Goal: Task Accomplishment & Management: Manage account settings

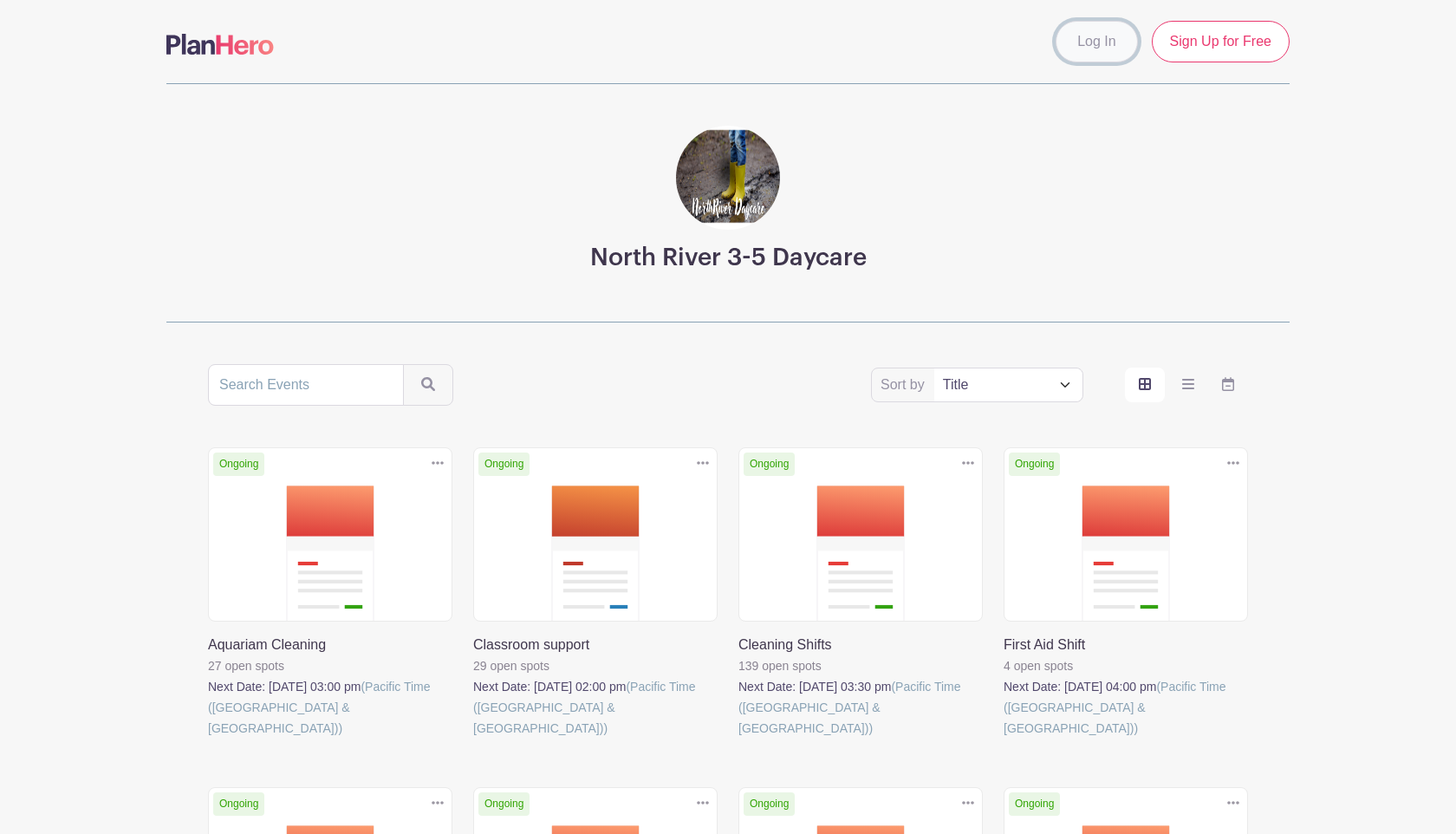
click at [717, 49] on link "Log In" at bounding box center [1096, 42] width 81 height 42
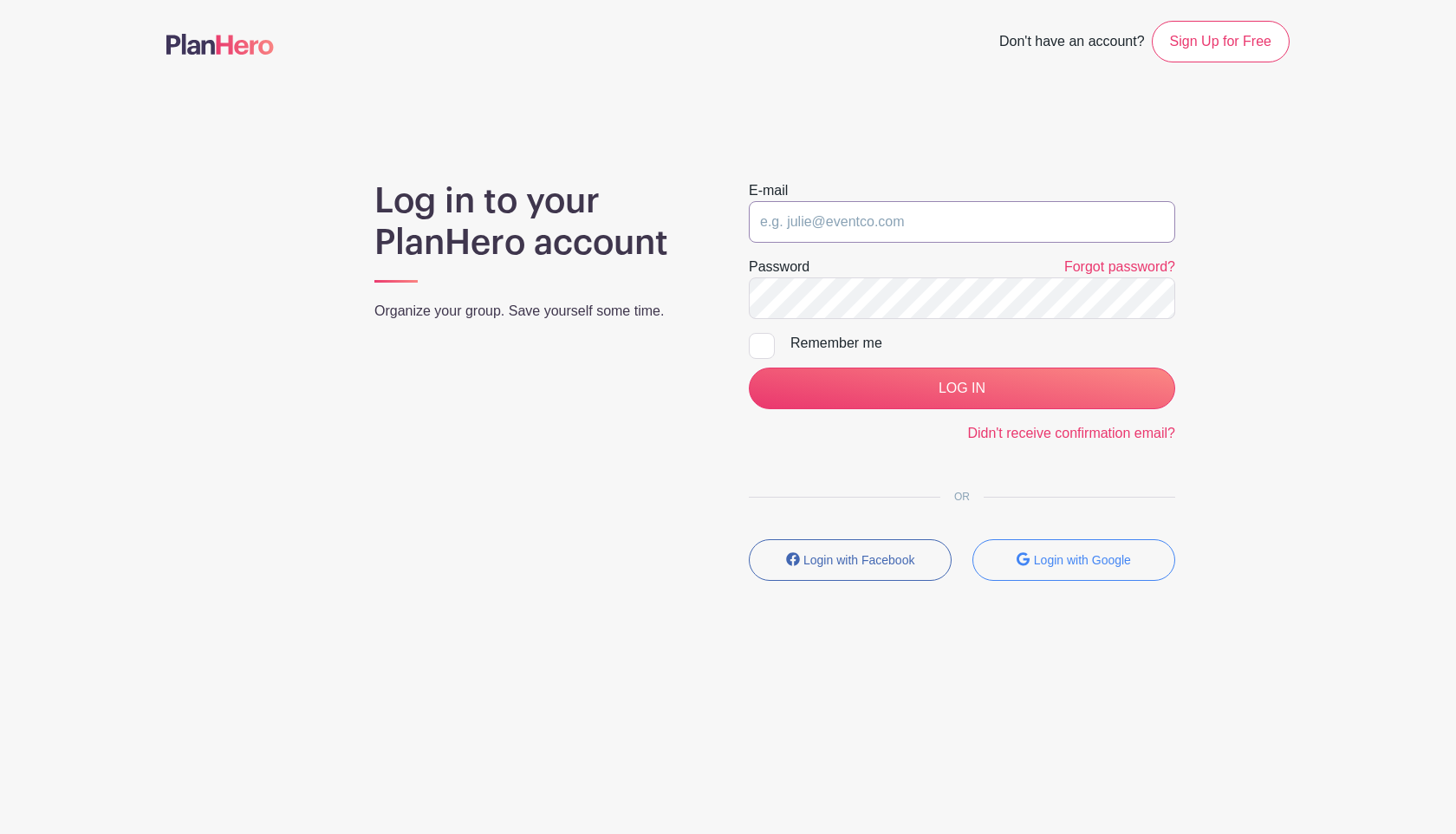
click at [717, 217] on input "email" at bounding box center [962, 222] width 427 height 42
type input "hofamilyincanada@gmail.com"
click at [542, 307] on div "Log in to your PlanHero account Organize your group. Save yourself some time. E…" at bounding box center [727, 387] width 1123 height 414
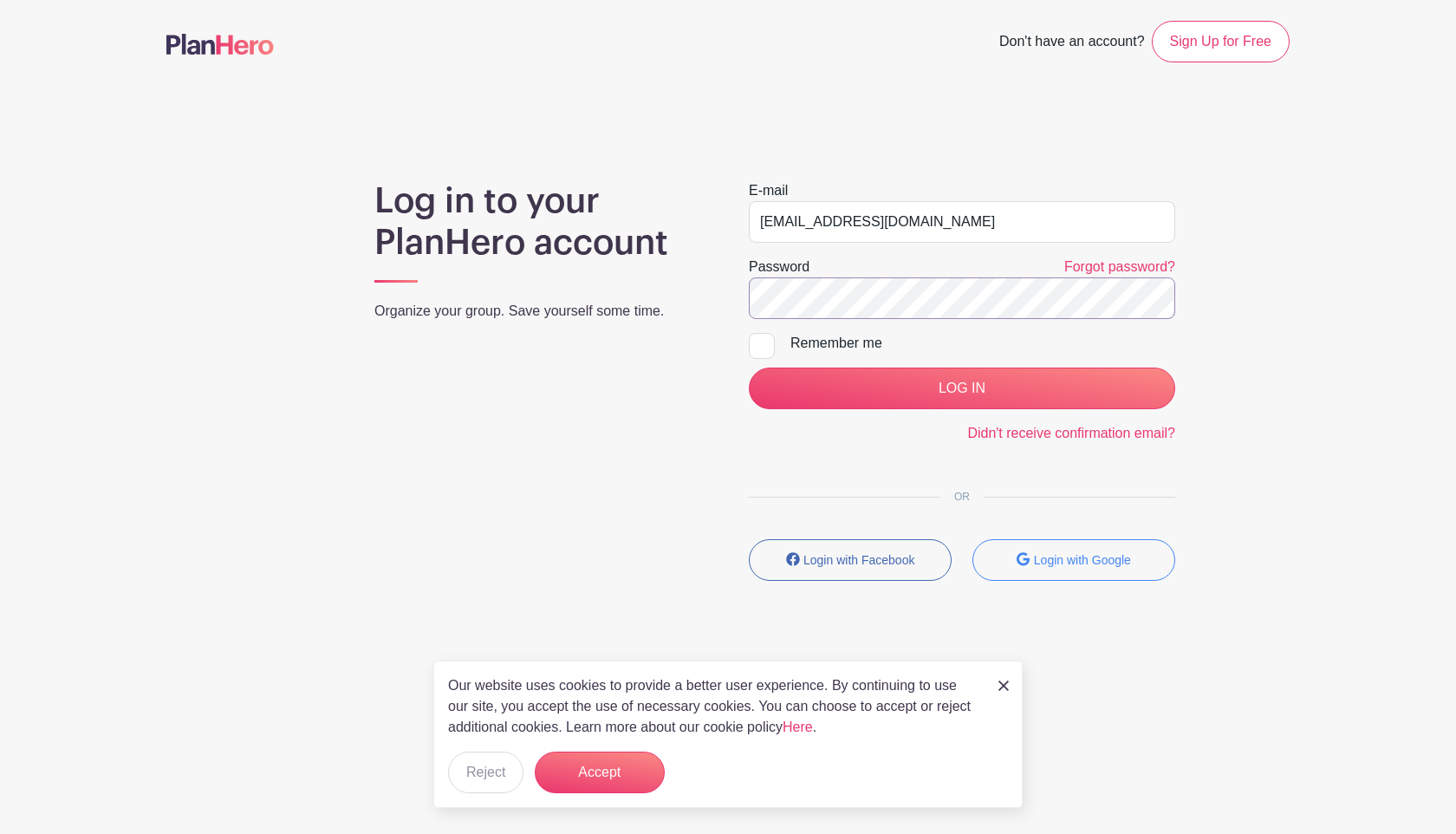
click at [717, 368] on input "LOG IN" at bounding box center [962, 388] width 427 height 42
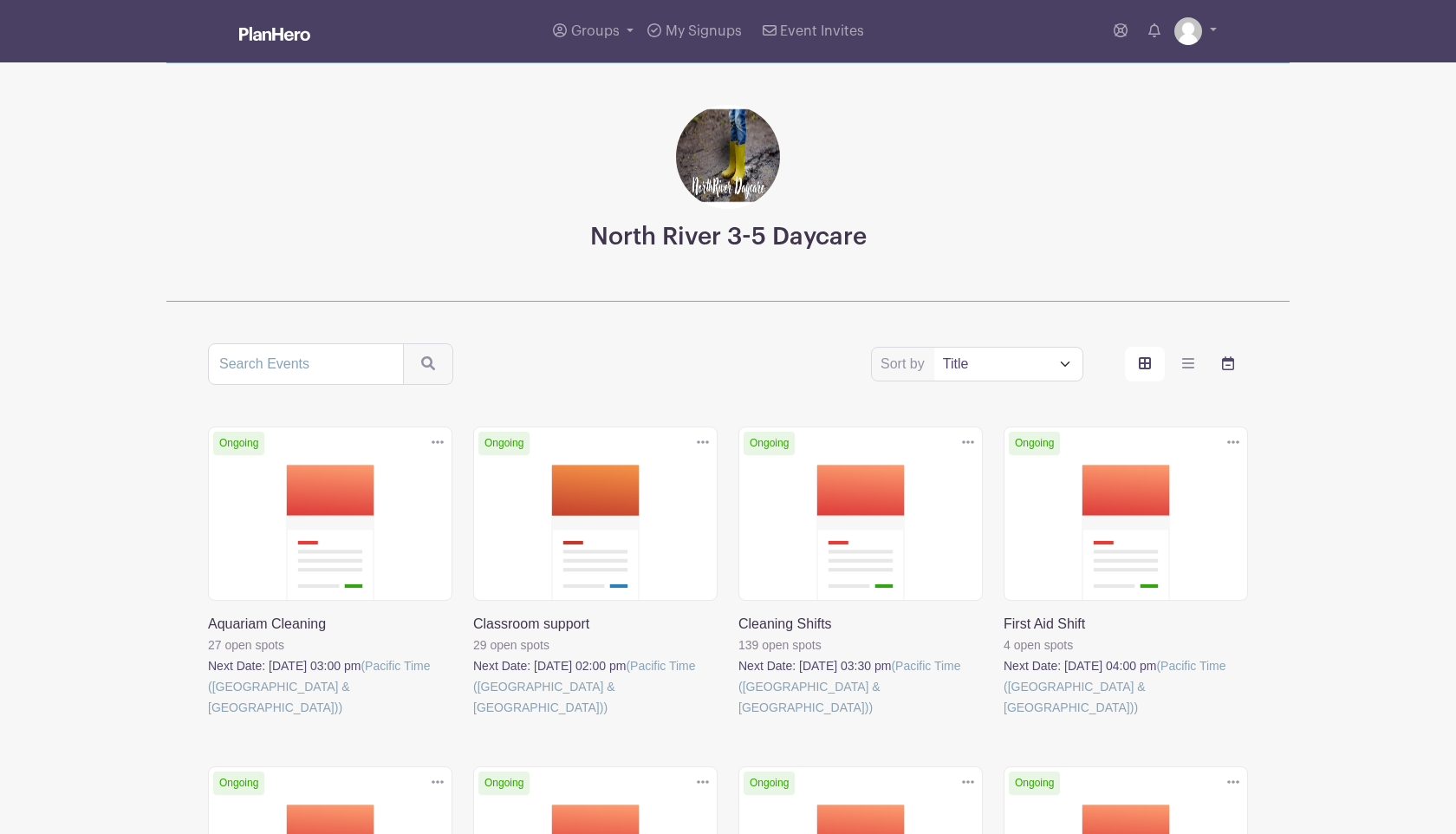
click at [1220, 361] on label "order and view" at bounding box center [1227, 363] width 40 height 34
click at [0, 0] on input "order and view" at bounding box center [0, 0] width 0 height 0
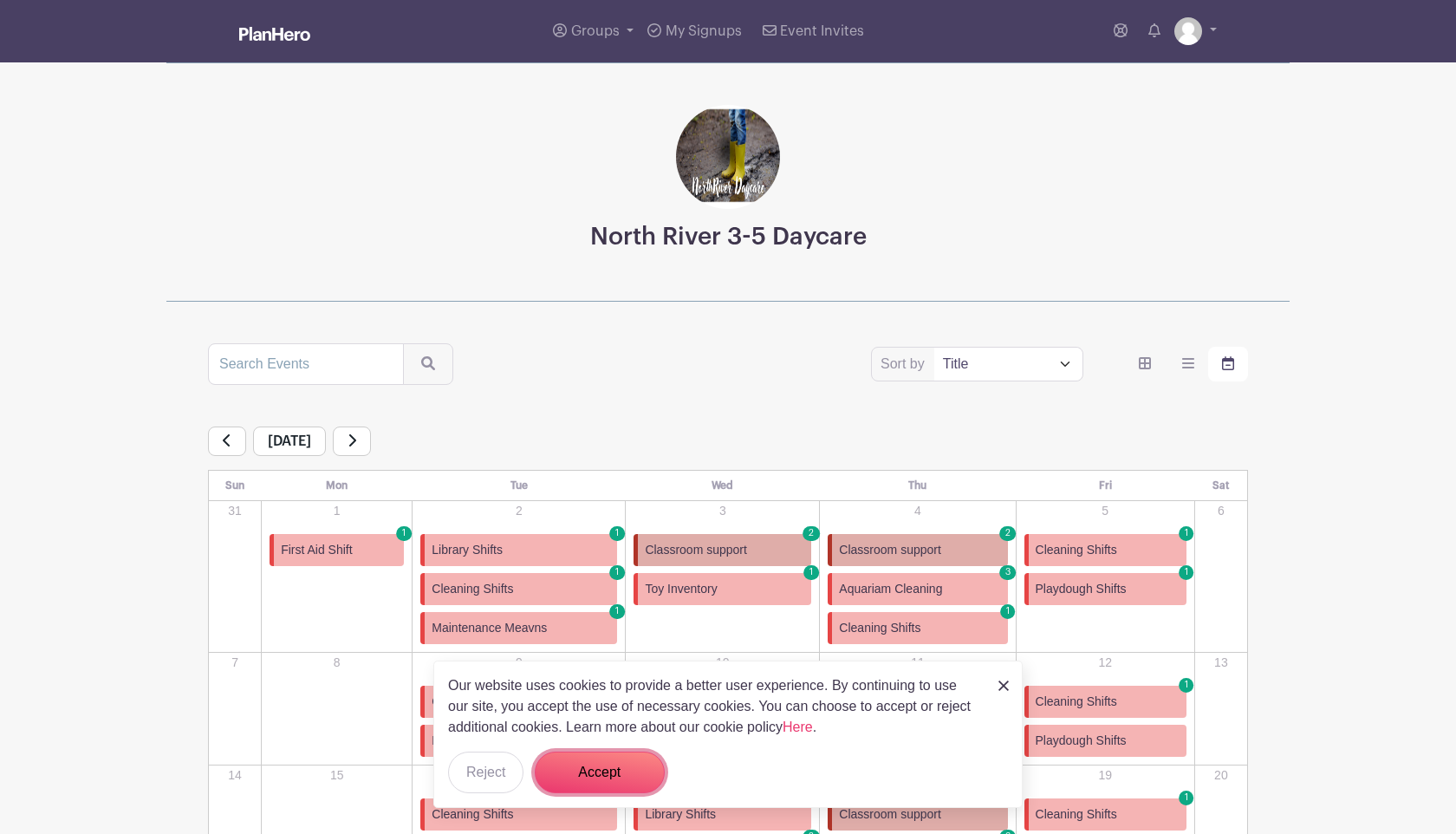
click at [633, 762] on button "Accept" at bounding box center [599, 771] width 130 height 42
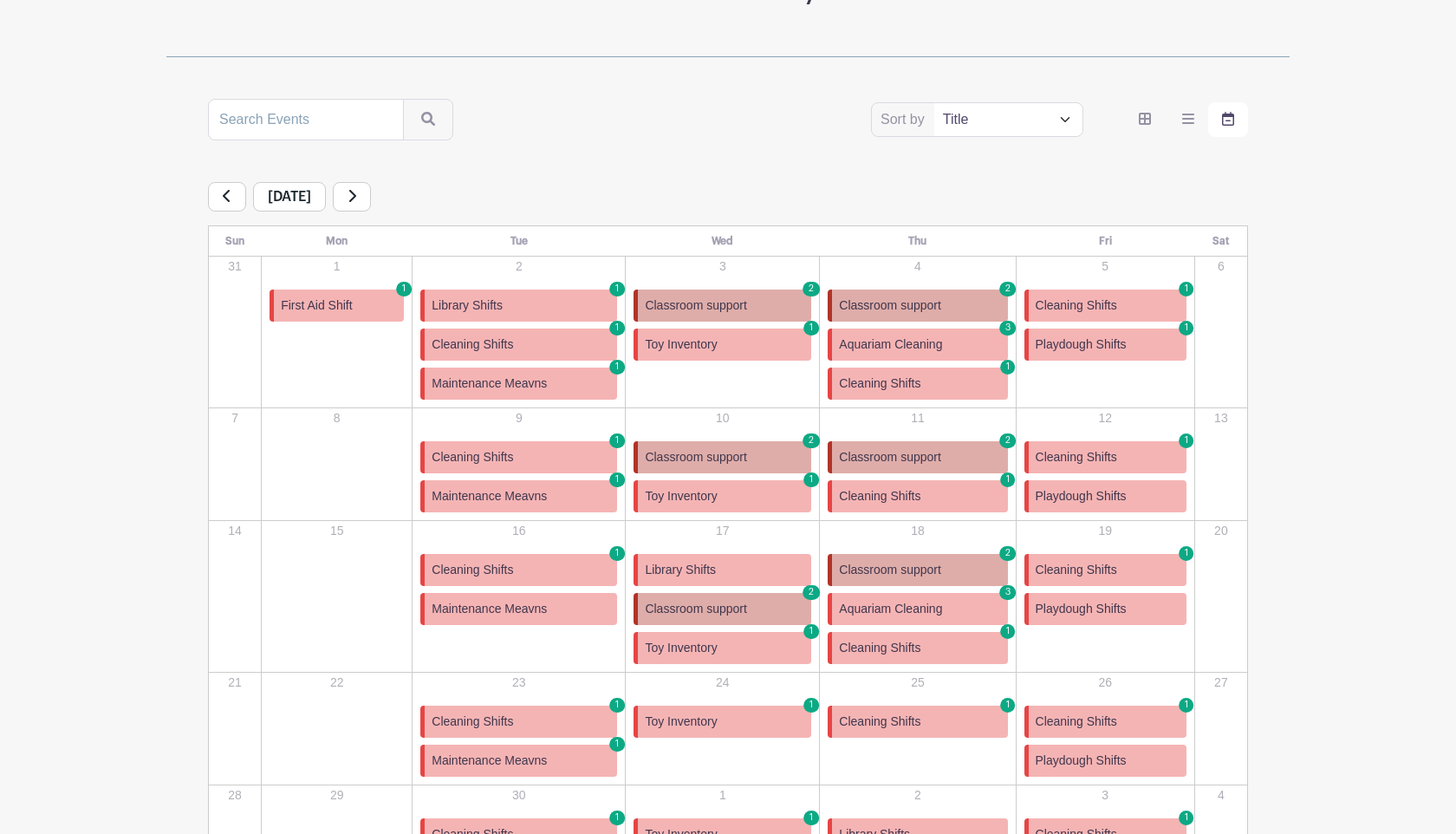
scroll to position [456, 0]
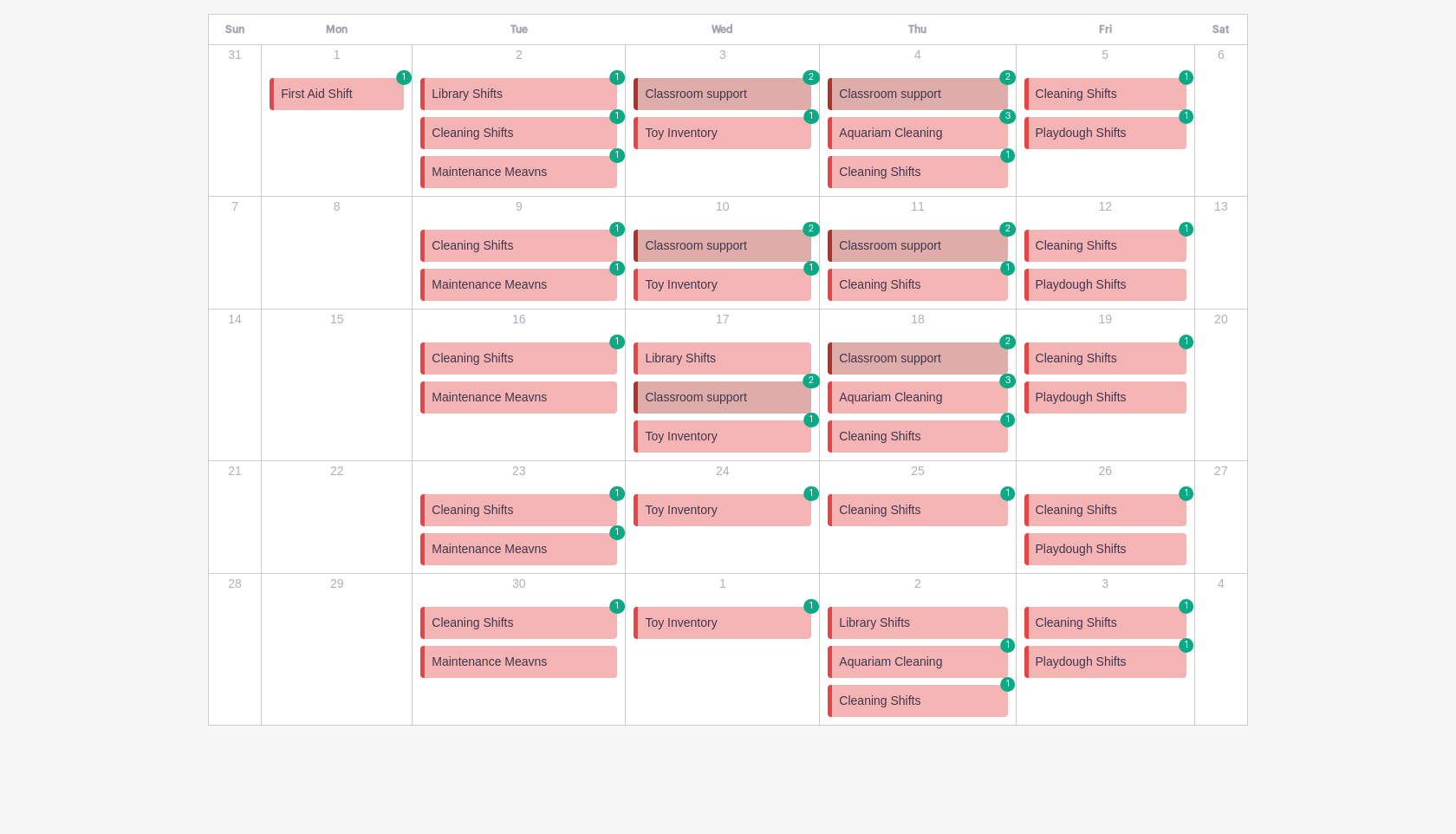
click at [932, 160] on link "Cleaning Shifts 1" at bounding box center [917, 172] width 179 height 32
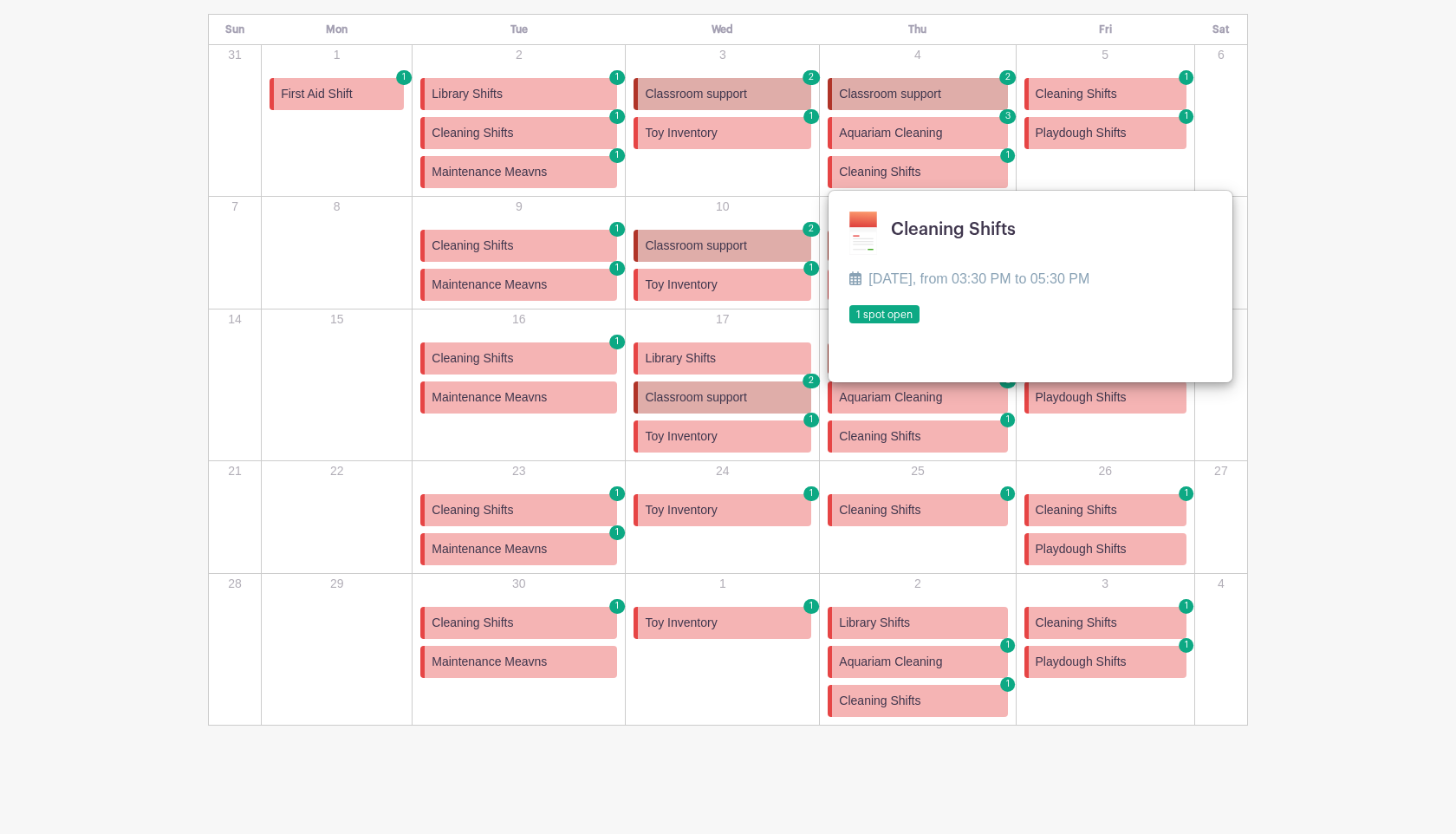
click at [849, 324] on link at bounding box center [849, 324] width 0 height 0
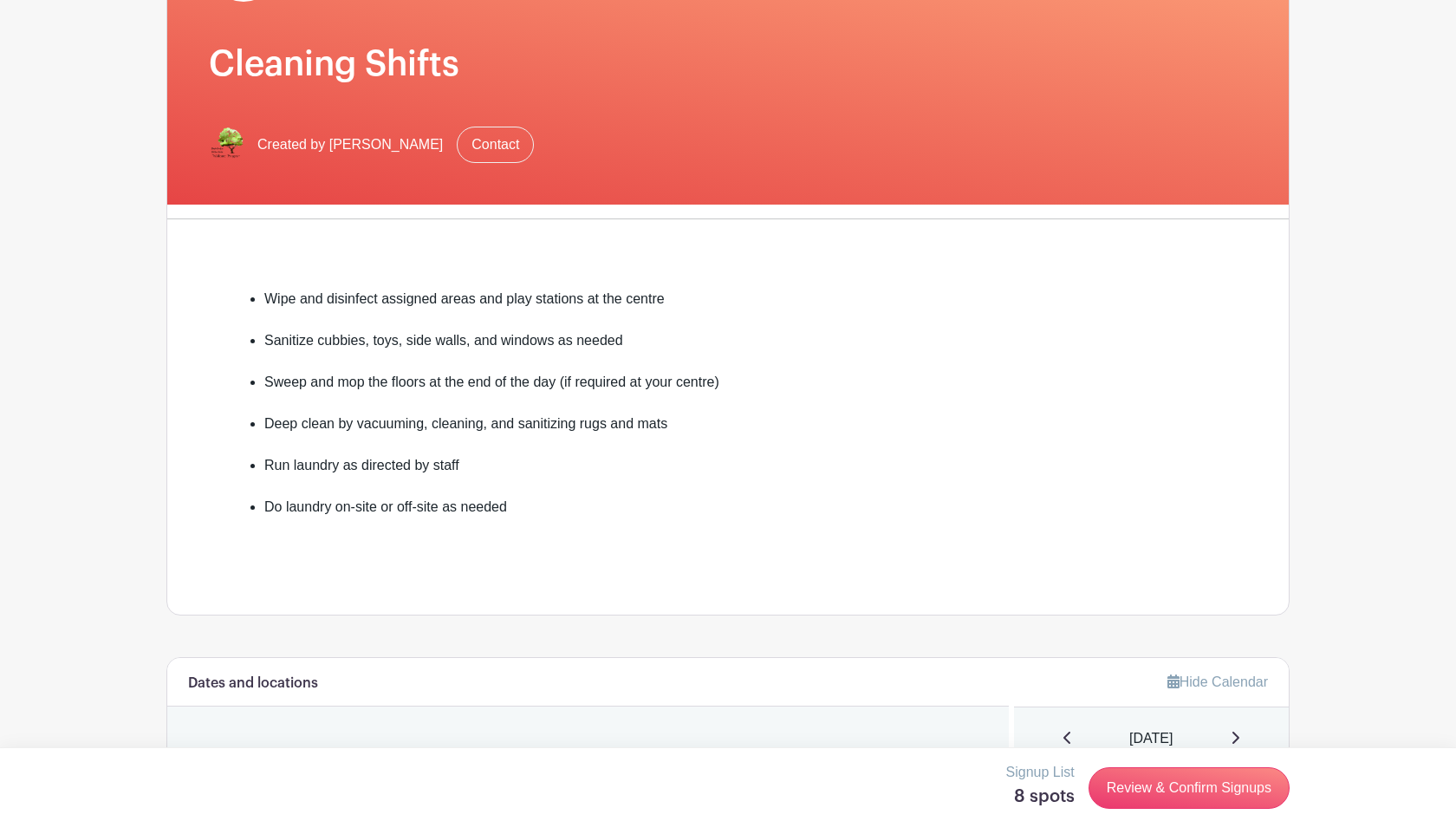
scroll to position [314, 0]
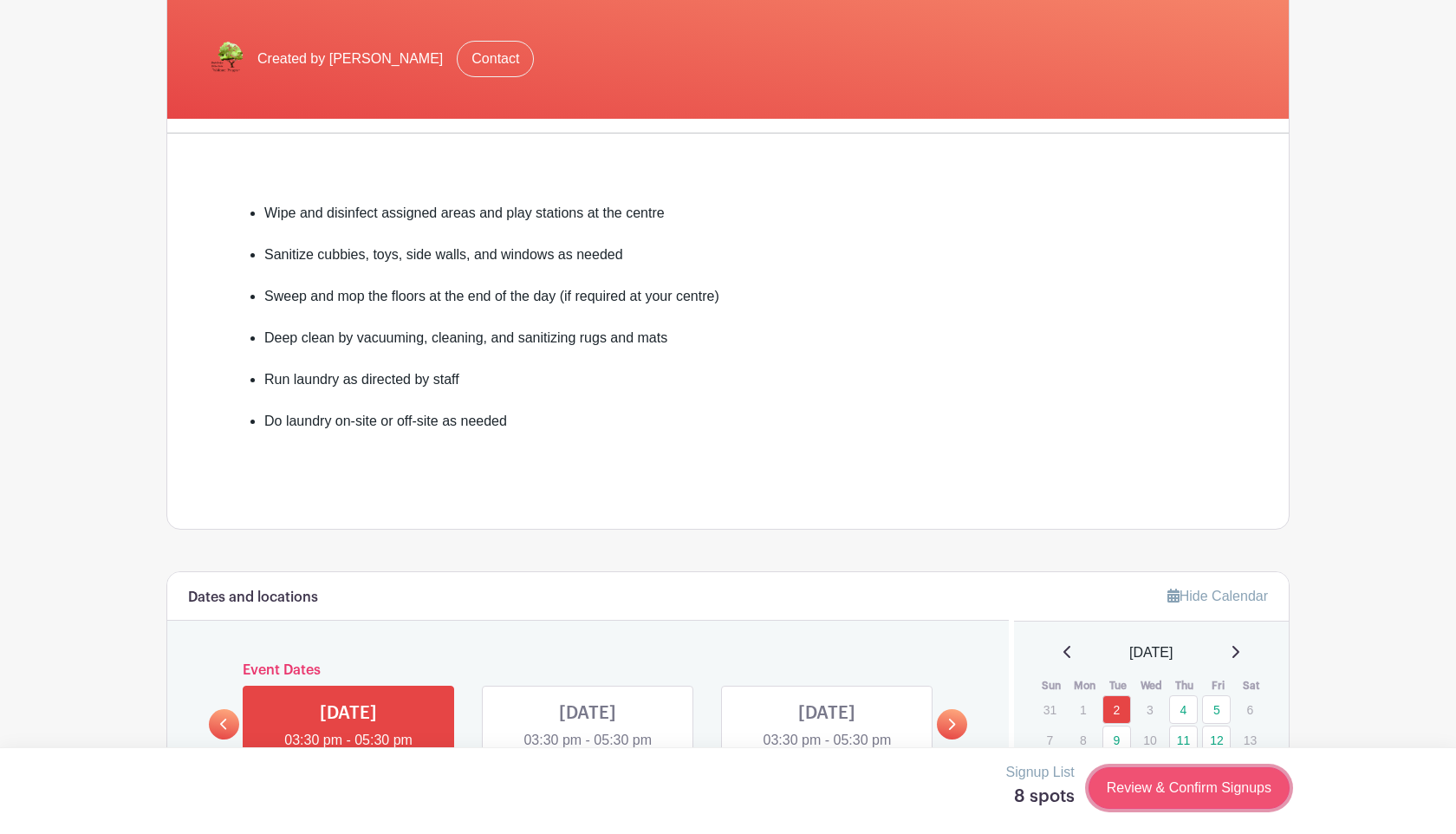
click at [1171, 780] on link "Review & Confirm Signups" at bounding box center [1189, 787] width 201 height 42
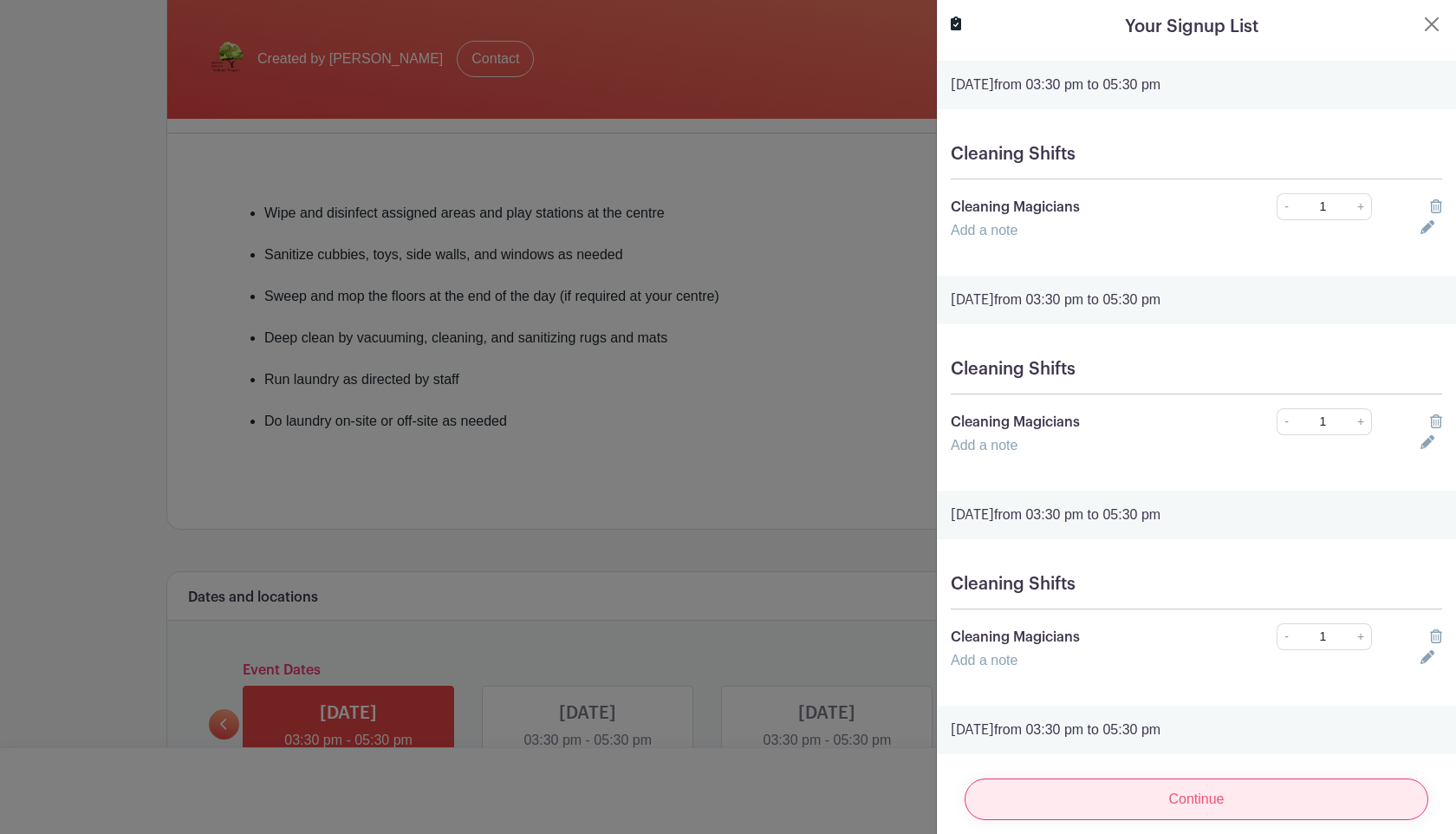
click at [1191, 812] on input "Continue" at bounding box center [1196, 799] width 464 height 42
click at [1187, 803] on input "Continue" at bounding box center [1196, 799] width 464 height 42
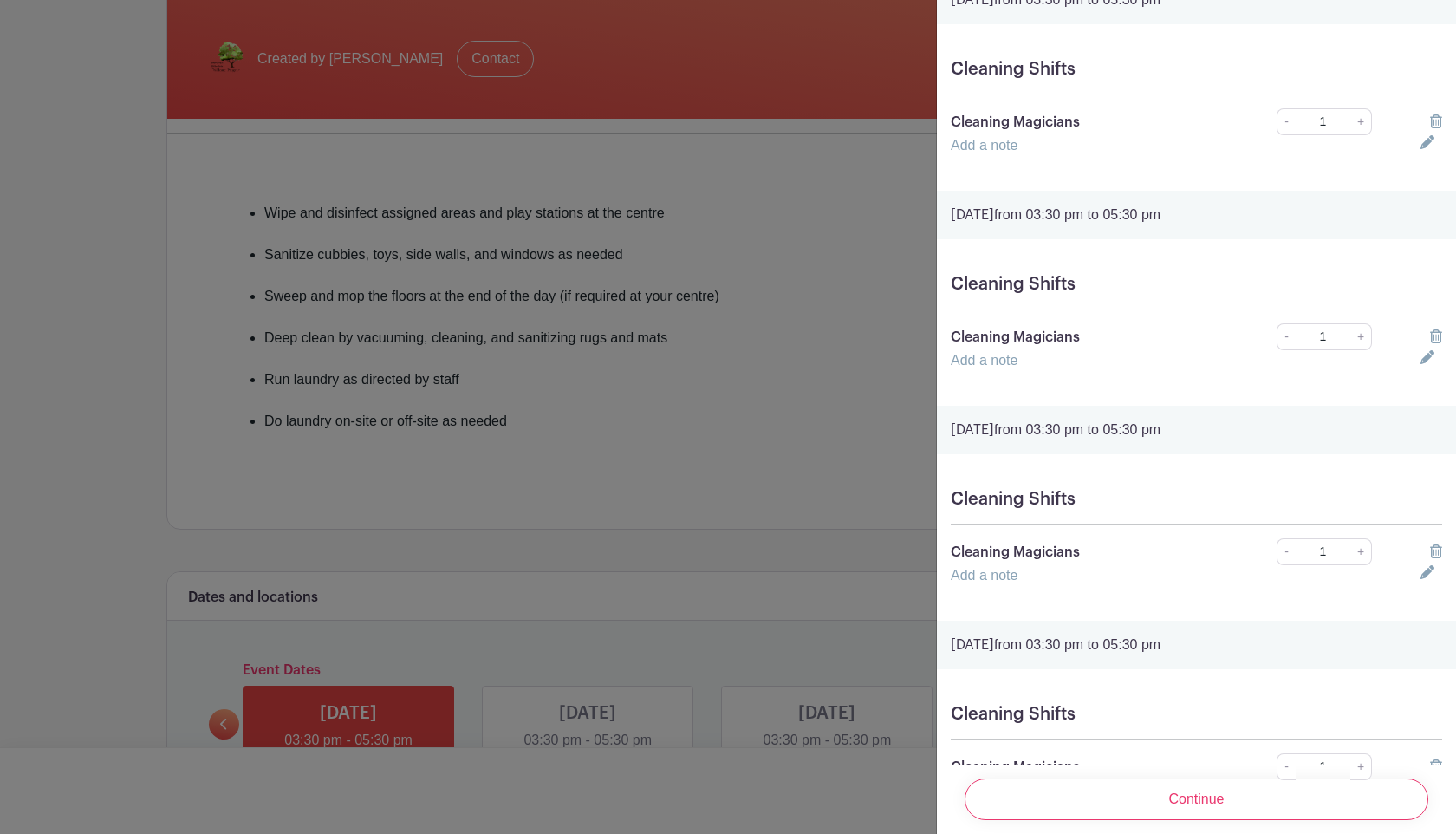
scroll to position [70, 0]
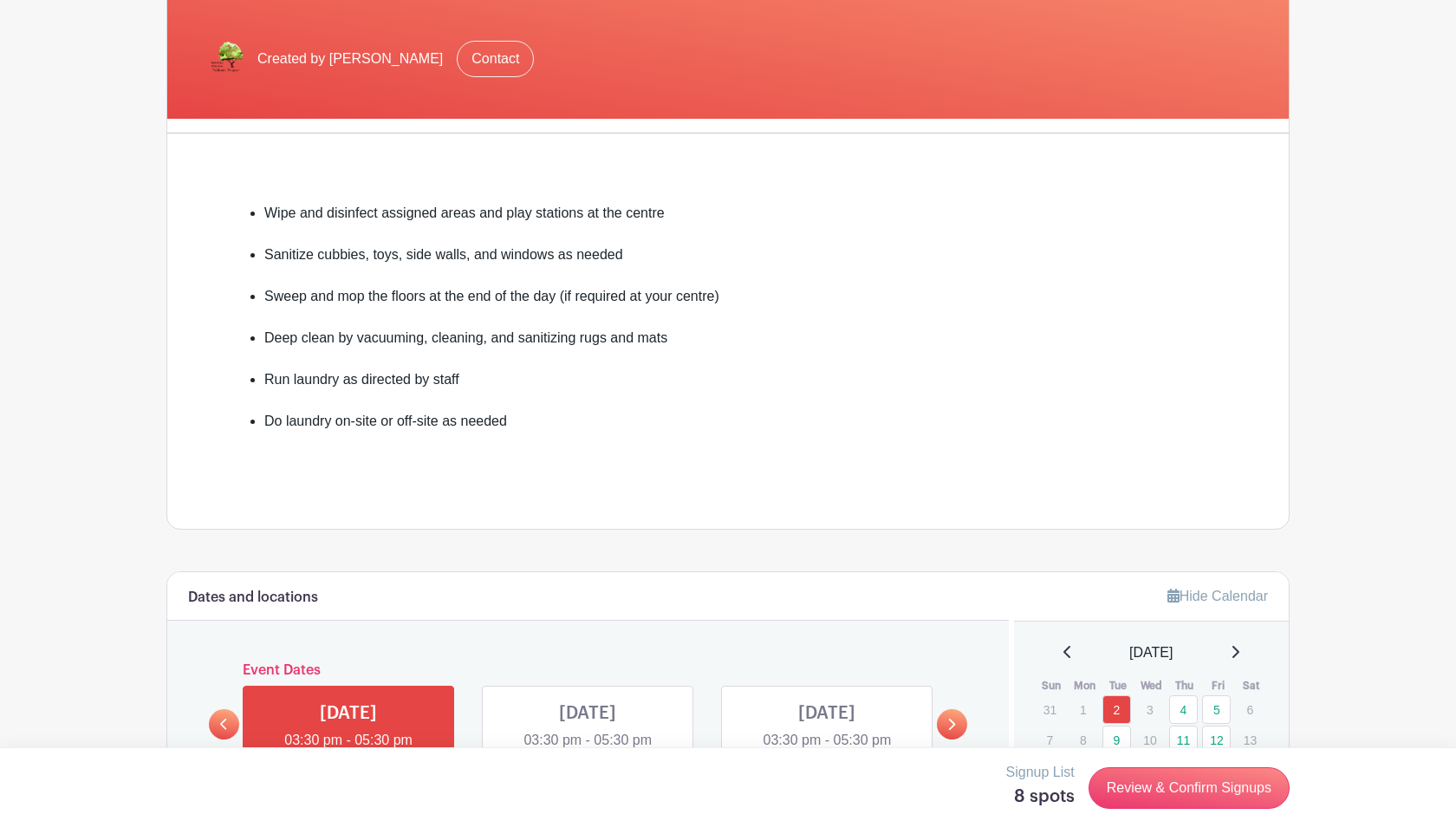
click at [817, 284] on div at bounding box center [728, 417] width 1456 height 834
click at [1191, 713] on link "4" at bounding box center [1183, 709] width 28 height 28
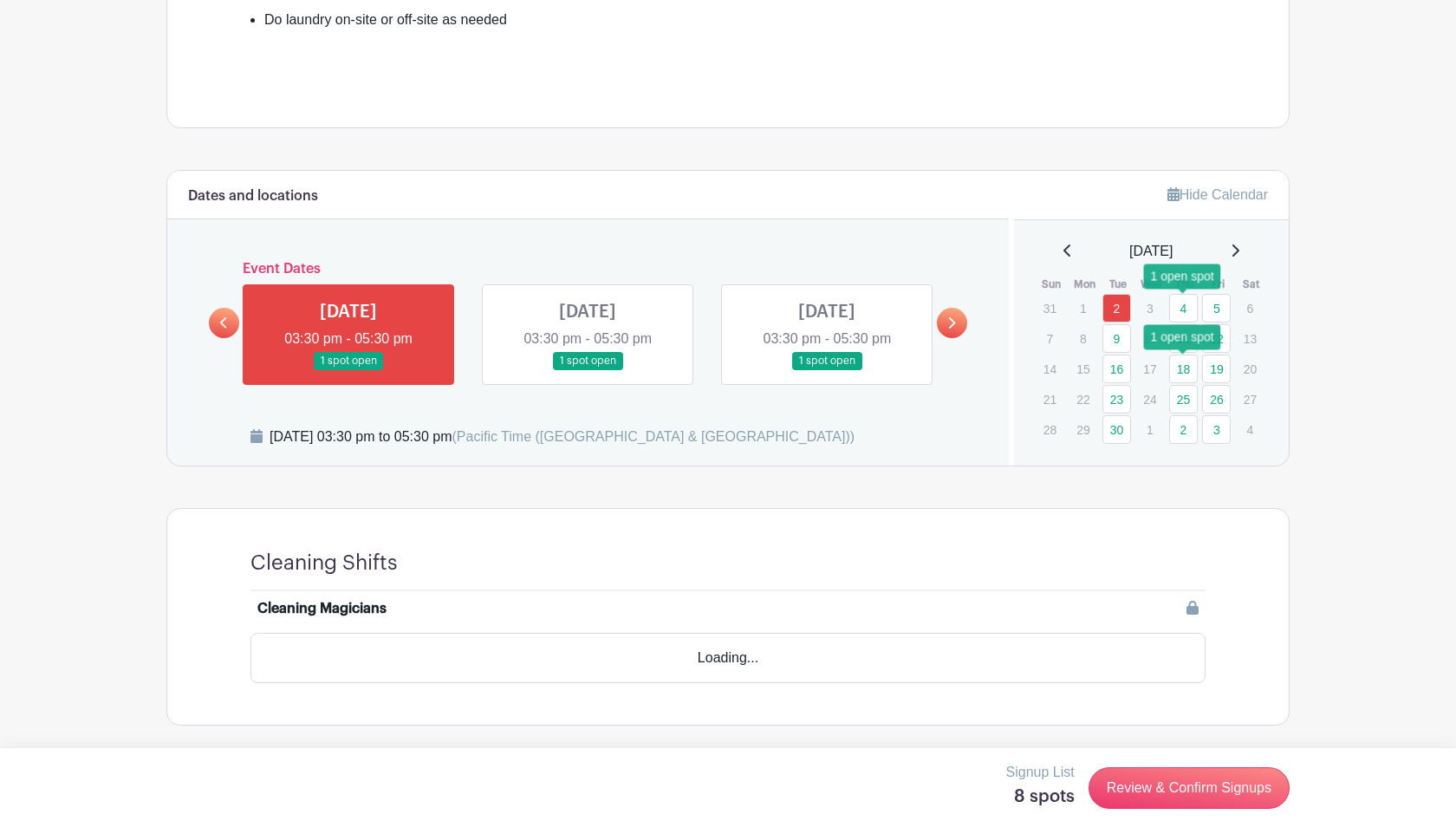
scroll to position [665, 0]
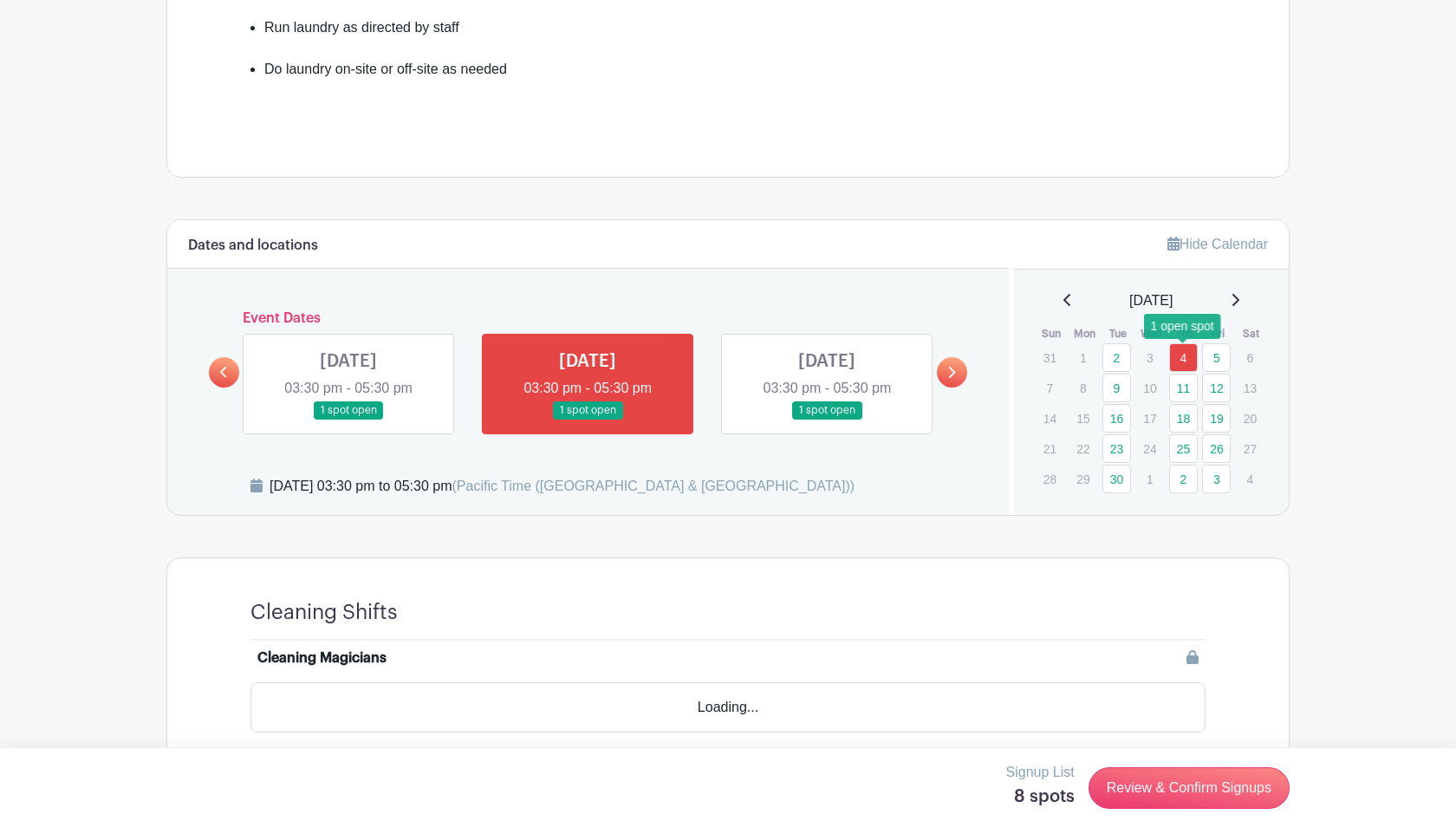
click at [1179, 354] on link "4" at bounding box center [1183, 357] width 28 height 28
click at [1249, 790] on link "Review & Confirm Signups" at bounding box center [1189, 787] width 201 height 42
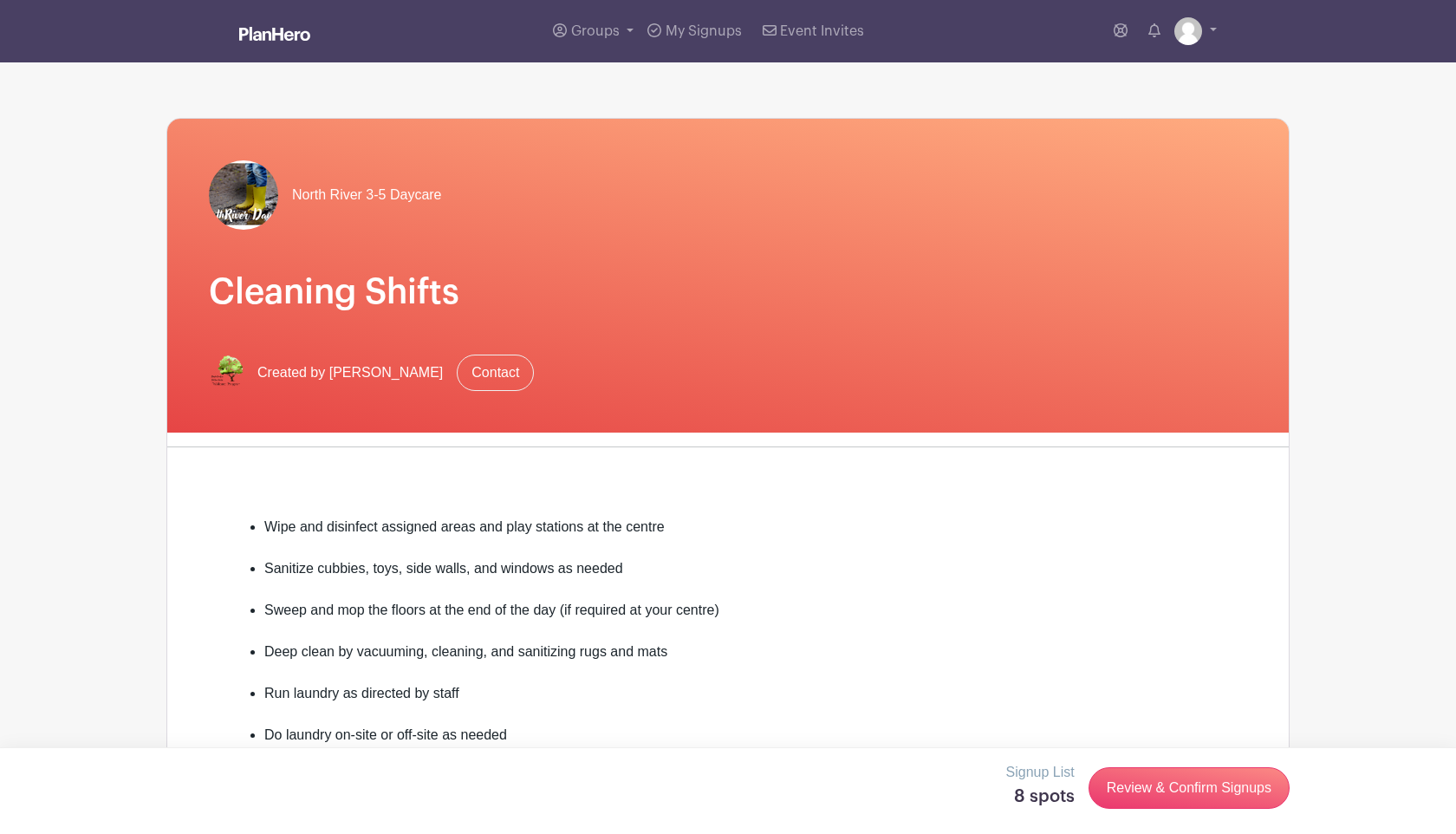
click at [1217, 36] on div "Groups All Groups Wing Yan 's Events My Signups Event Invites My account Logout" at bounding box center [728, 31] width 1144 height 63
click at [1210, 34] on link at bounding box center [1195, 31] width 42 height 27
click at [1187, 106] on link "Logout" at bounding box center [1147, 114] width 137 height 27
